Goal: Navigation & Orientation: Find specific page/section

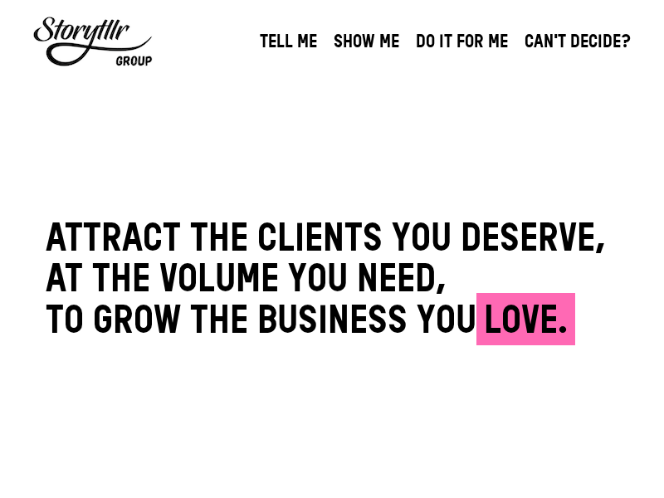
scroll to position [2334, 0]
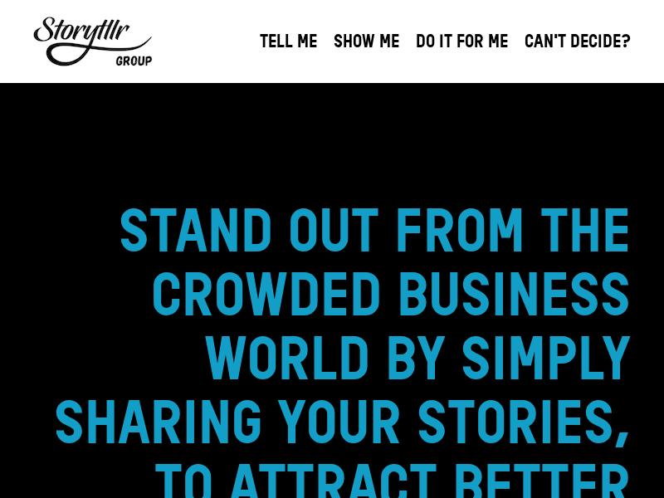
scroll to position [5506, 0]
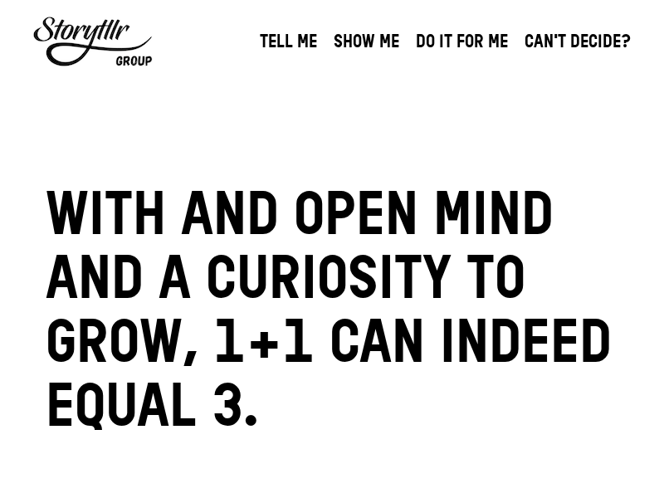
scroll to position [5506, 0]
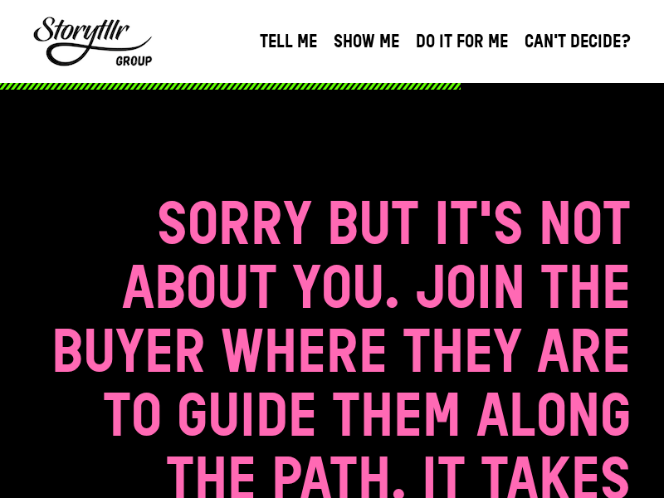
scroll to position [7399, 0]
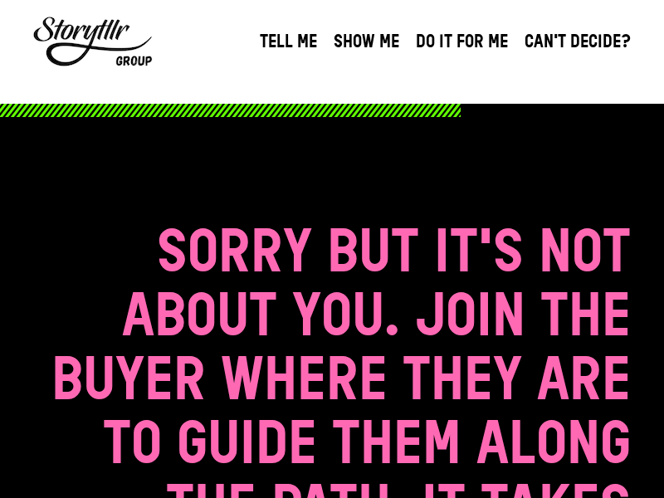
scroll to position [10223, 0]
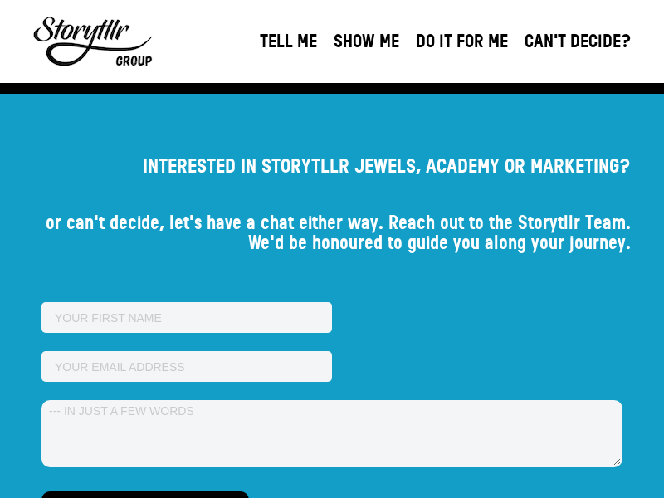
scroll to position [10140, 0]
